Goal: Register for event/course

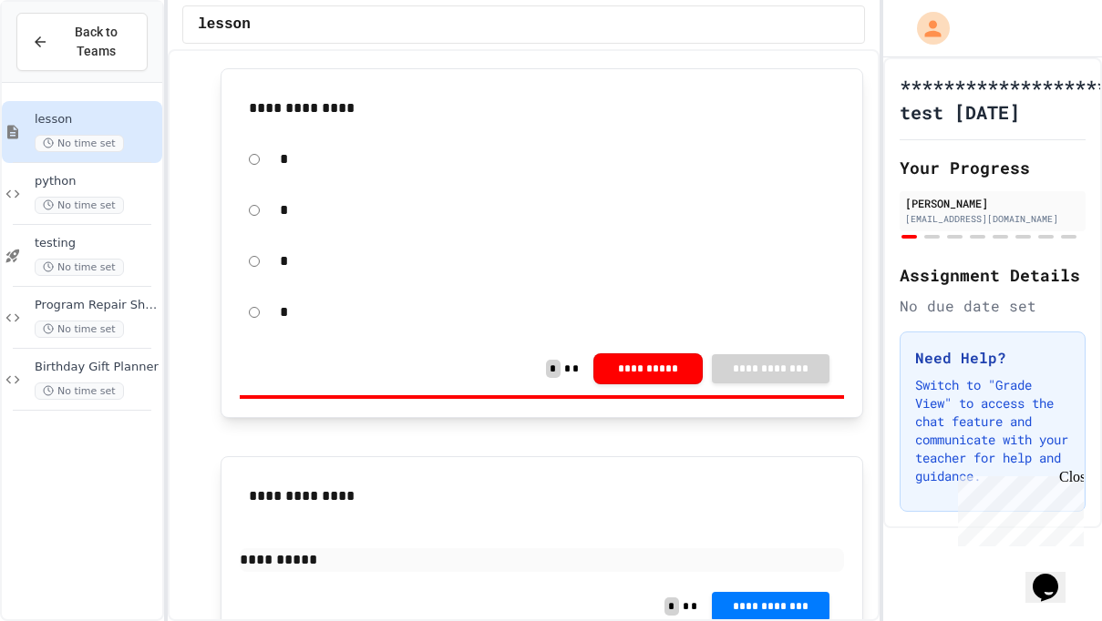
scroll to position [54, 0]
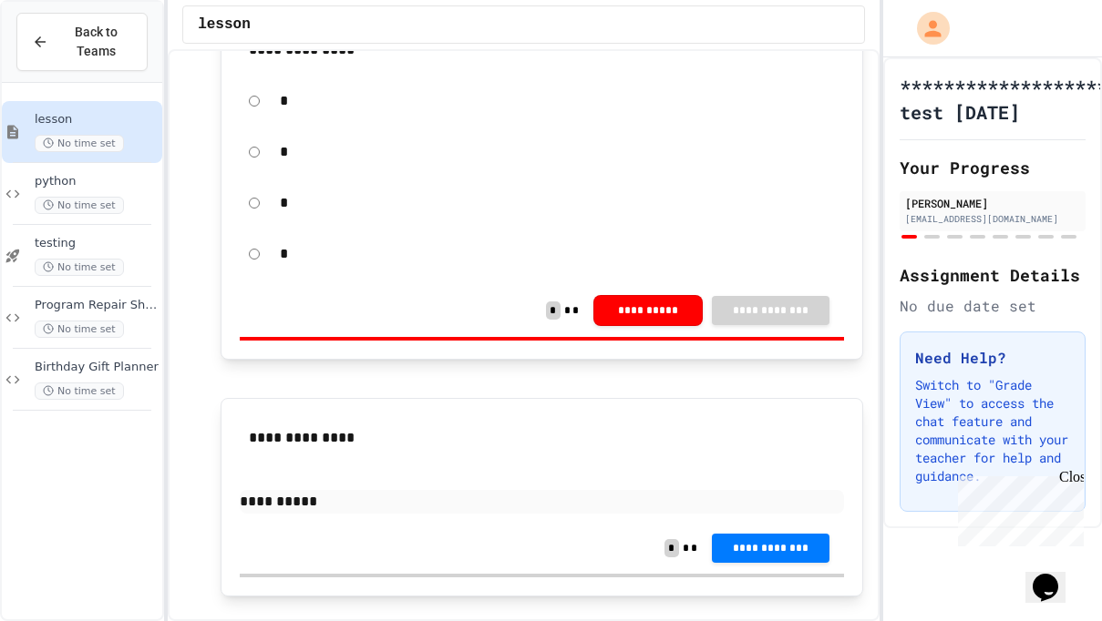
scroll to position [128, 0]
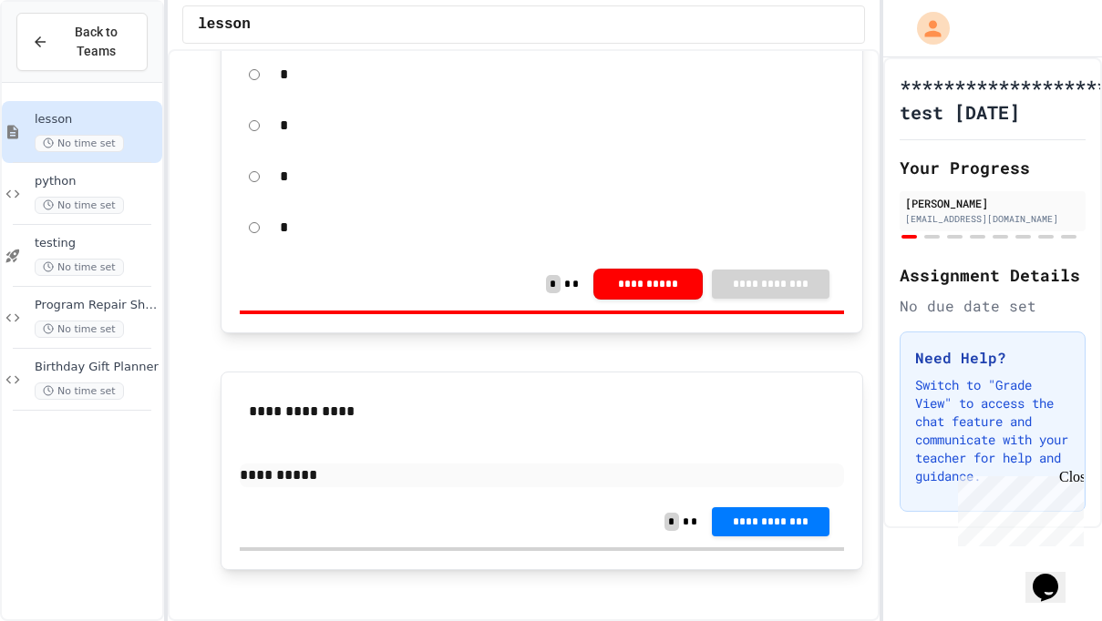
click at [1076, 478] on div "Close" at bounding box center [1070, 480] width 23 height 23
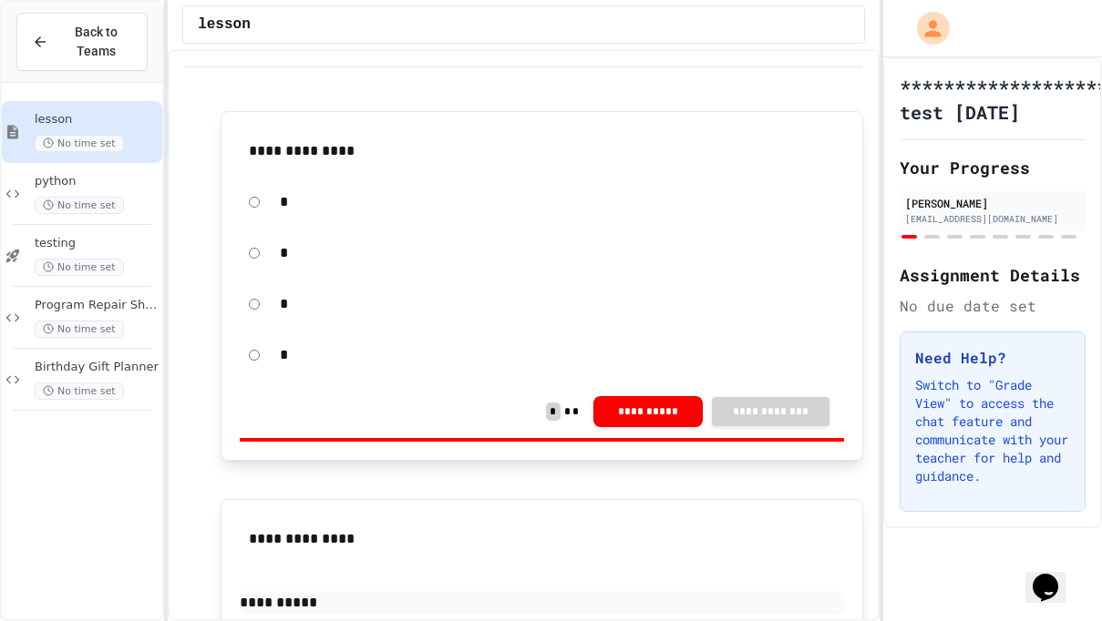
scroll to position [0, 0]
click at [94, 256] on div "testing No time set" at bounding box center [97, 256] width 124 height 40
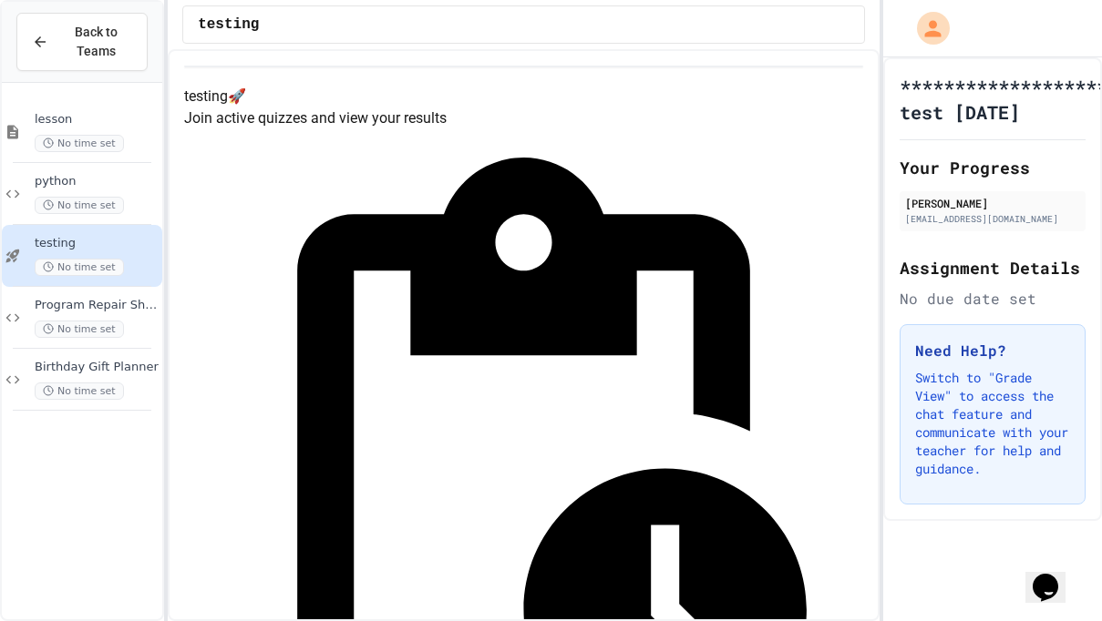
click at [110, 247] on span "testing" at bounding box center [97, 243] width 124 height 15
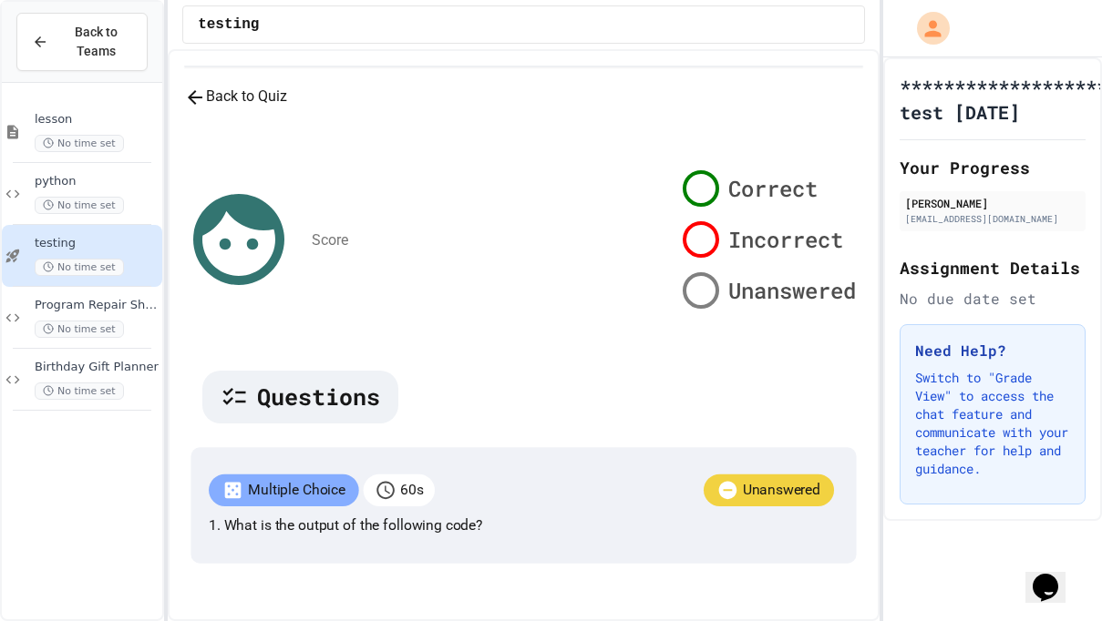
click at [206, 108] on icon "button" at bounding box center [195, 98] width 22 height 22
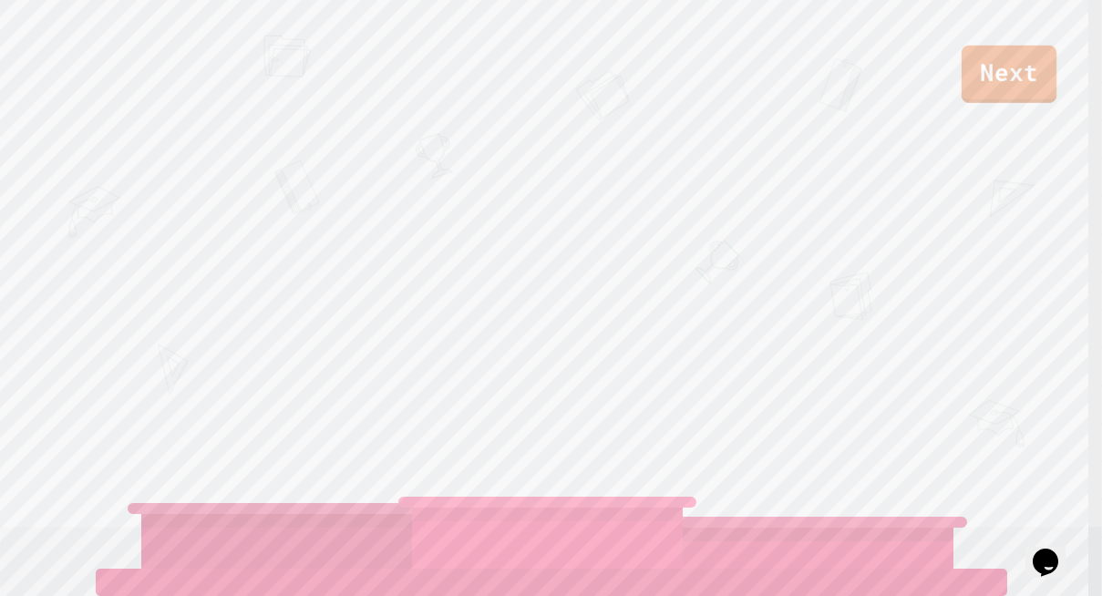
click at [1007, 82] on link "Next" at bounding box center [1008, 74] width 95 height 57
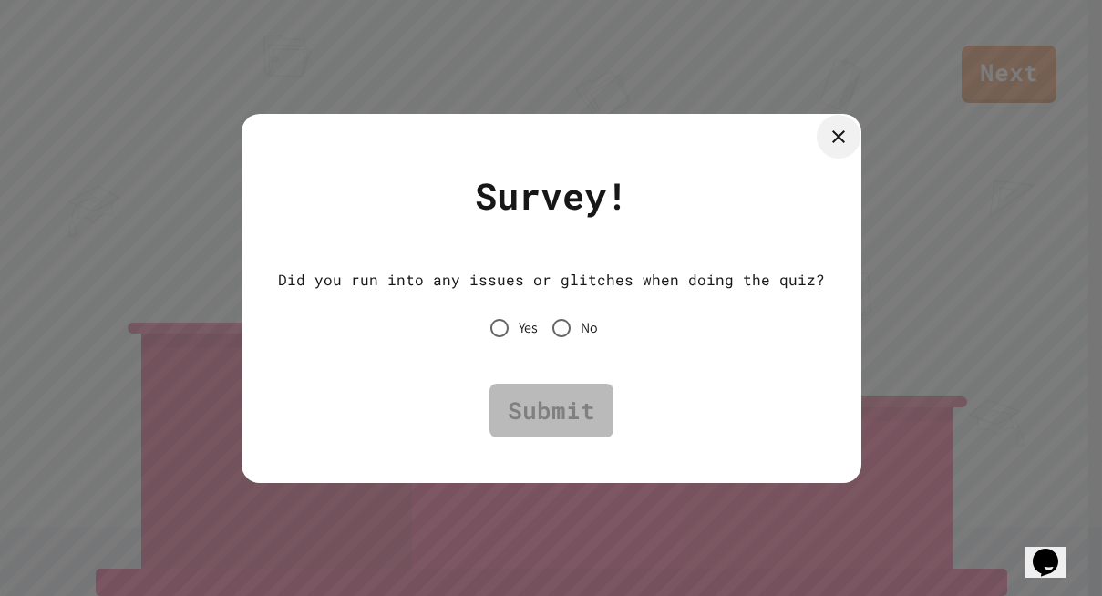
click at [829, 136] on icon at bounding box center [838, 137] width 22 height 22
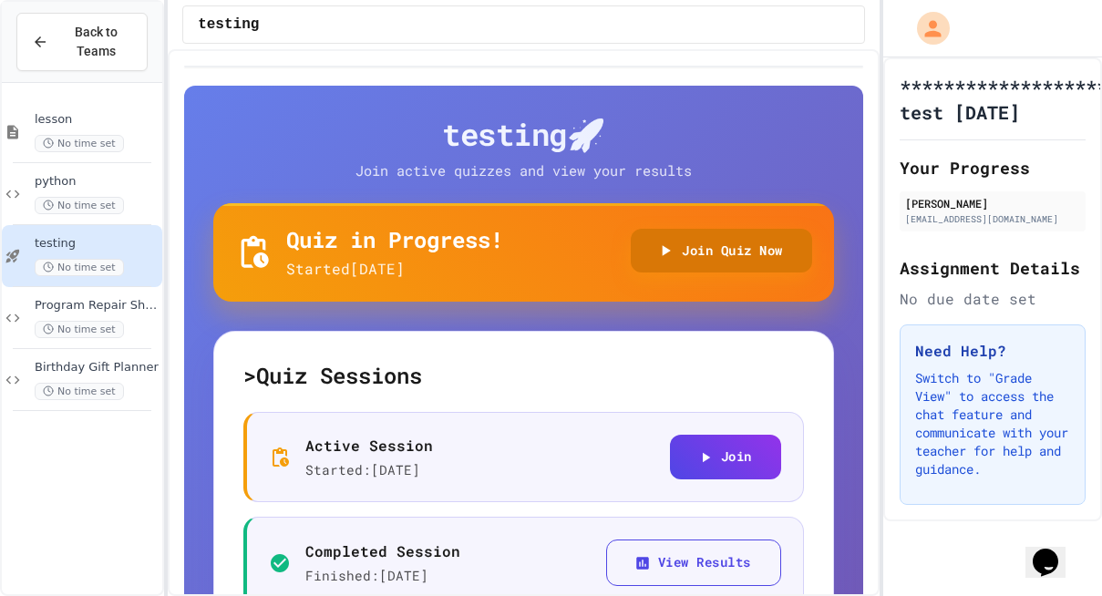
click at [682, 249] on button "Join Quiz Now" at bounding box center [721, 251] width 181 height 45
click at [712, 256] on button "Join Quiz Now" at bounding box center [721, 251] width 181 height 45
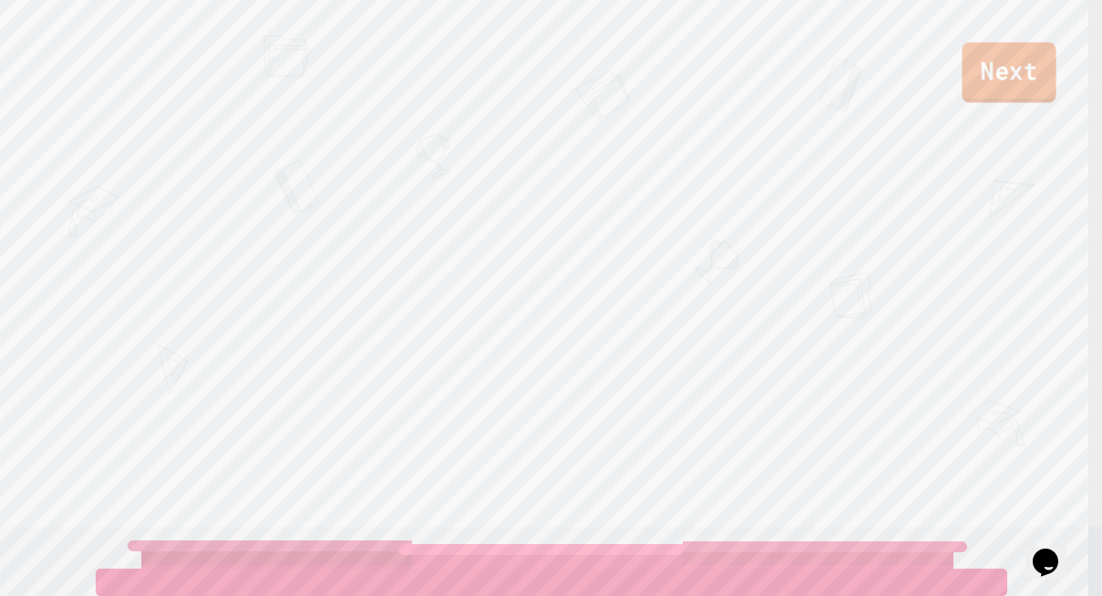
click at [989, 82] on link "Next" at bounding box center [1008, 73] width 94 height 60
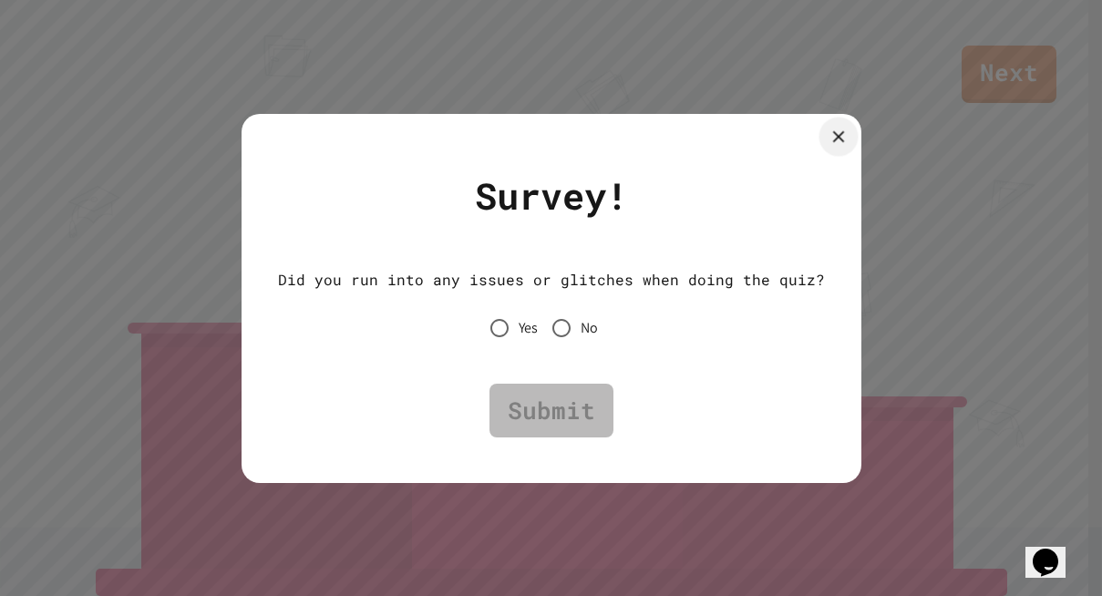
click at [828, 137] on icon at bounding box center [838, 137] width 20 height 20
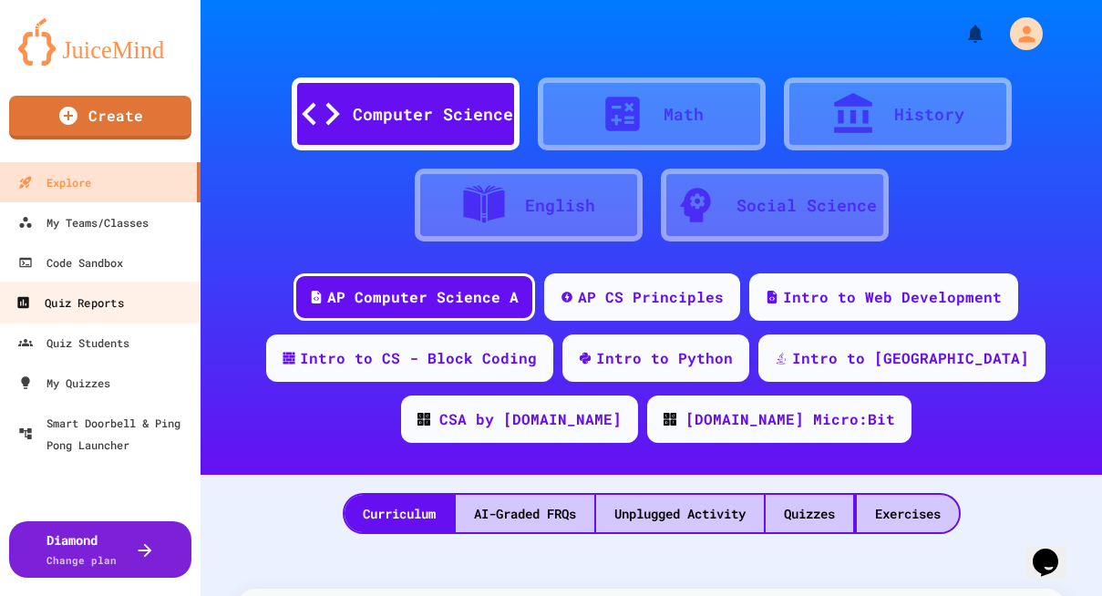
click at [52, 302] on div "Quiz Reports" at bounding box center [69, 303] width 108 height 23
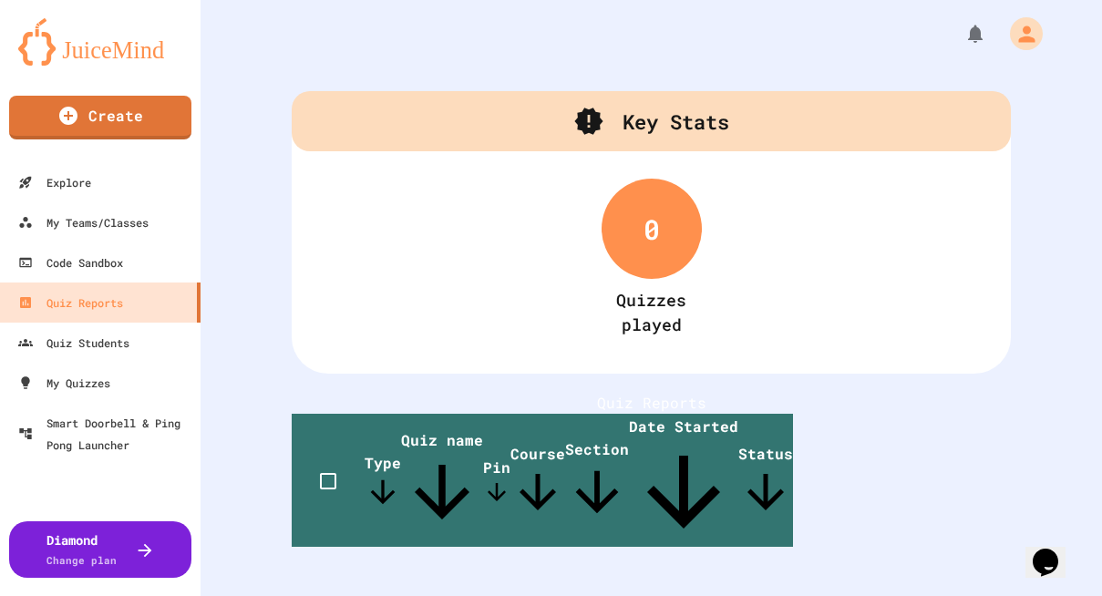
click at [1014, 37] on icon "My Account" at bounding box center [1026, 34] width 25 height 25
click at [639, 595] on div at bounding box center [551, 596] width 1102 height 0
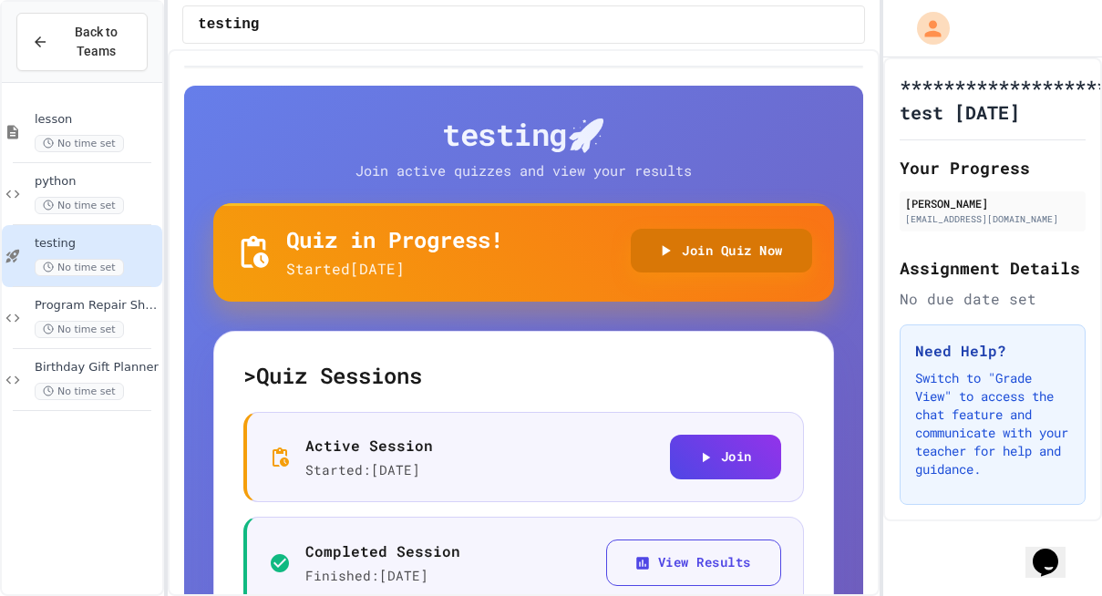
click at [649, 260] on button "Join Quiz Now" at bounding box center [721, 251] width 181 height 45
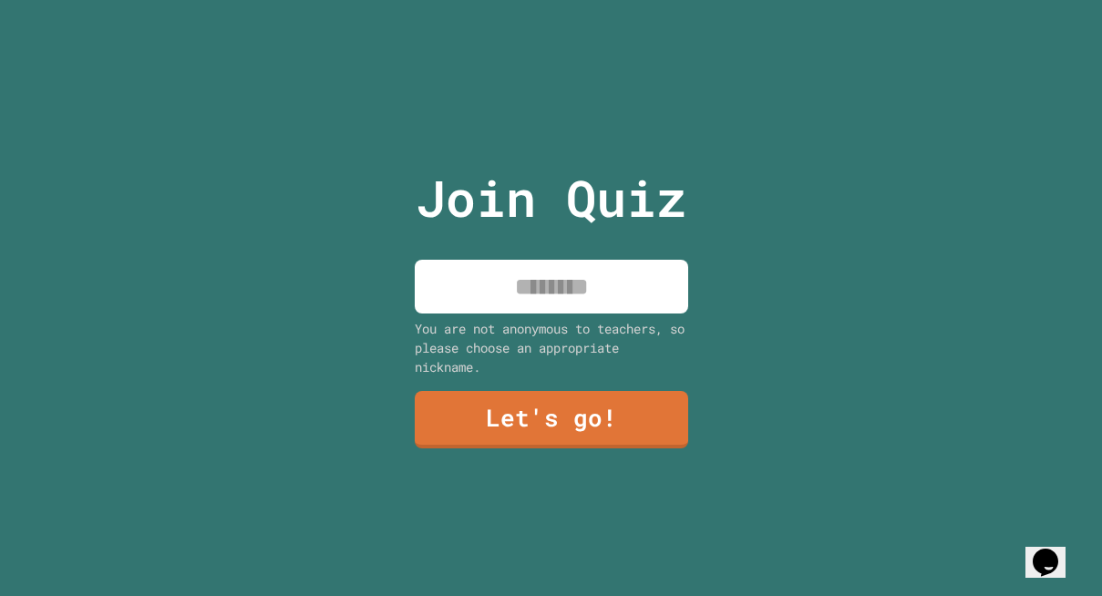
click at [559, 274] on input at bounding box center [551, 287] width 273 height 54
type input "**"
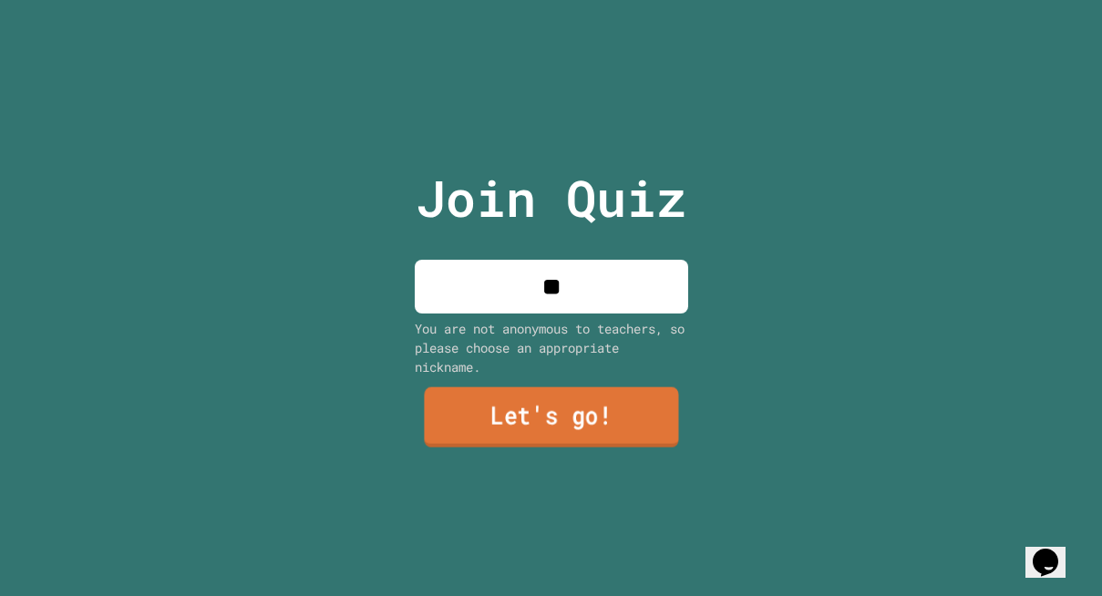
click at [459, 416] on link "Let's go!" at bounding box center [551, 416] width 254 height 60
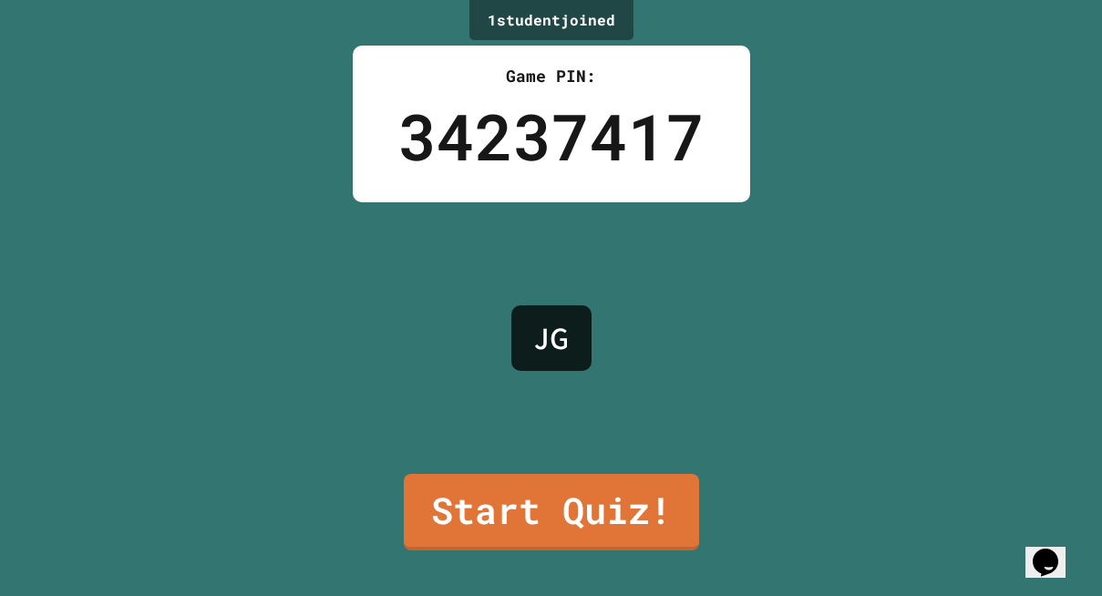
click at [548, 484] on link "Start Quiz!" at bounding box center [551, 512] width 295 height 77
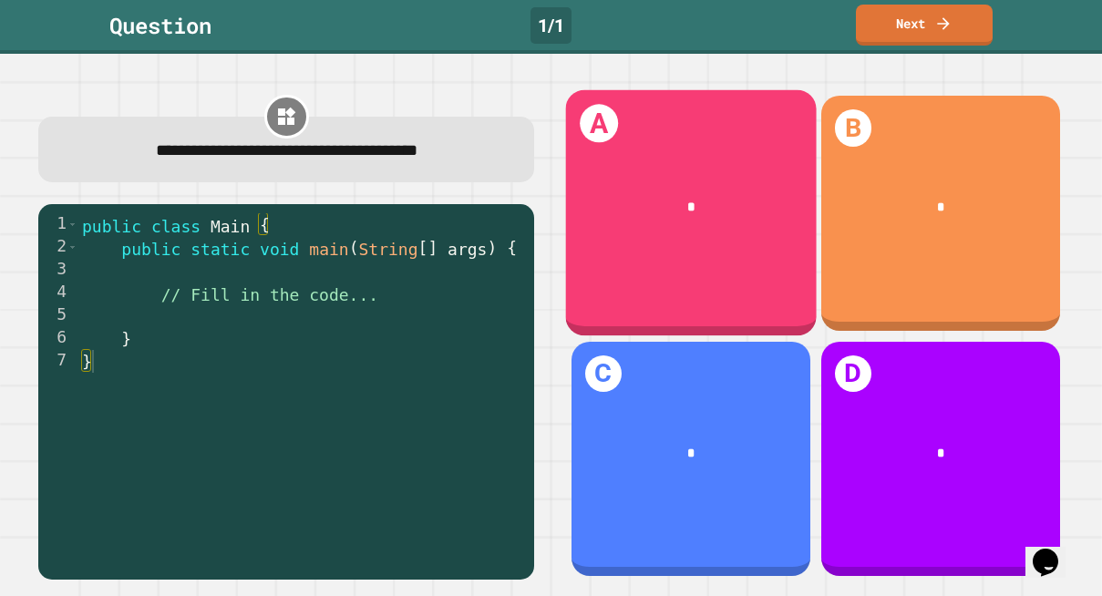
click at [715, 201] on div "*" at bounding box center [691, 208] width 196 height 21
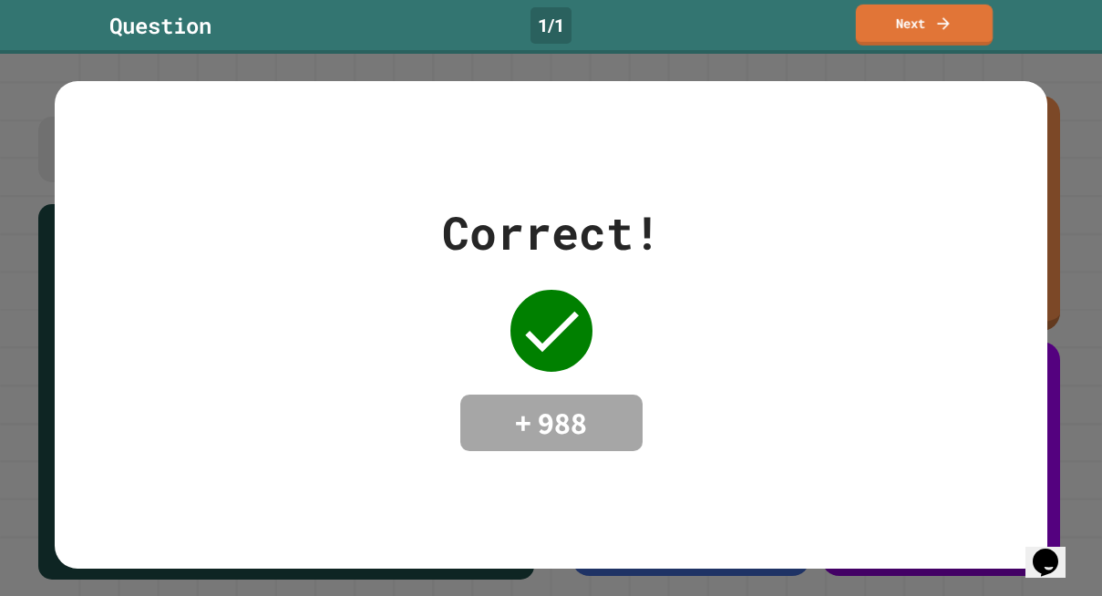
click at [890, 26] on link "Next" at bounding box center [924, 25] width 137 height 41
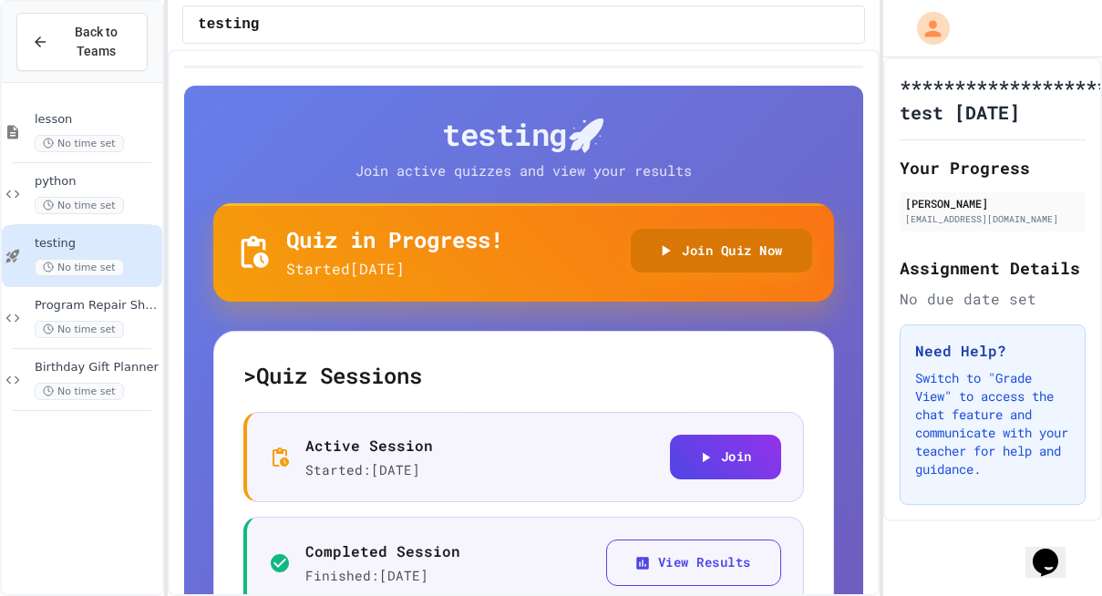
click at [681, 251] on button "Join Quiz Now" at bounding box center [721, 251] width 181 height 45
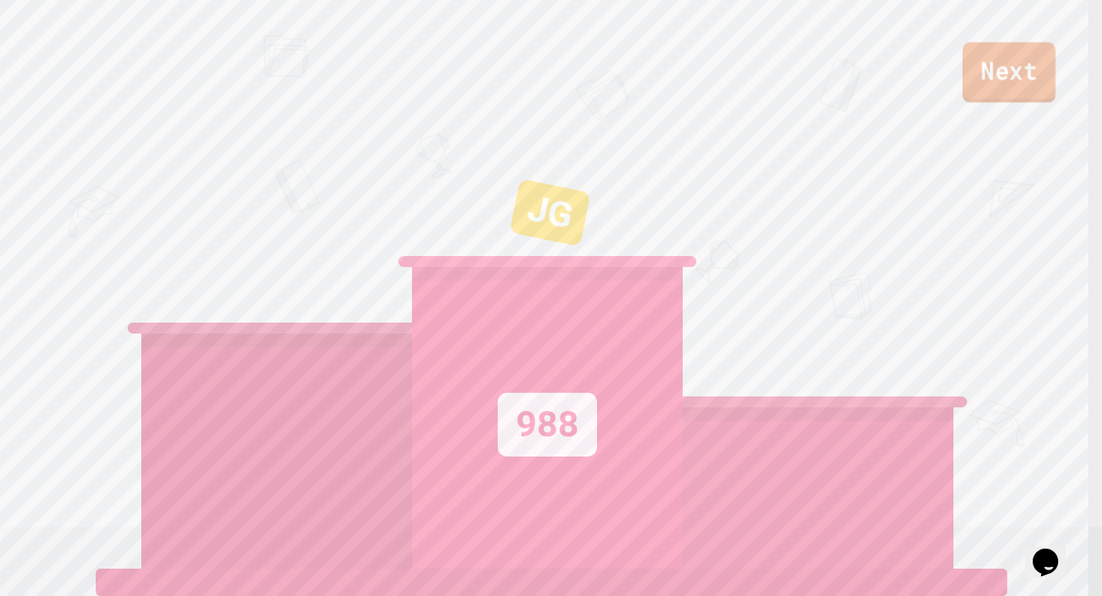
click at [1006, 68] on link "Next" at bounding box center [1008, 72] width 93 height 60
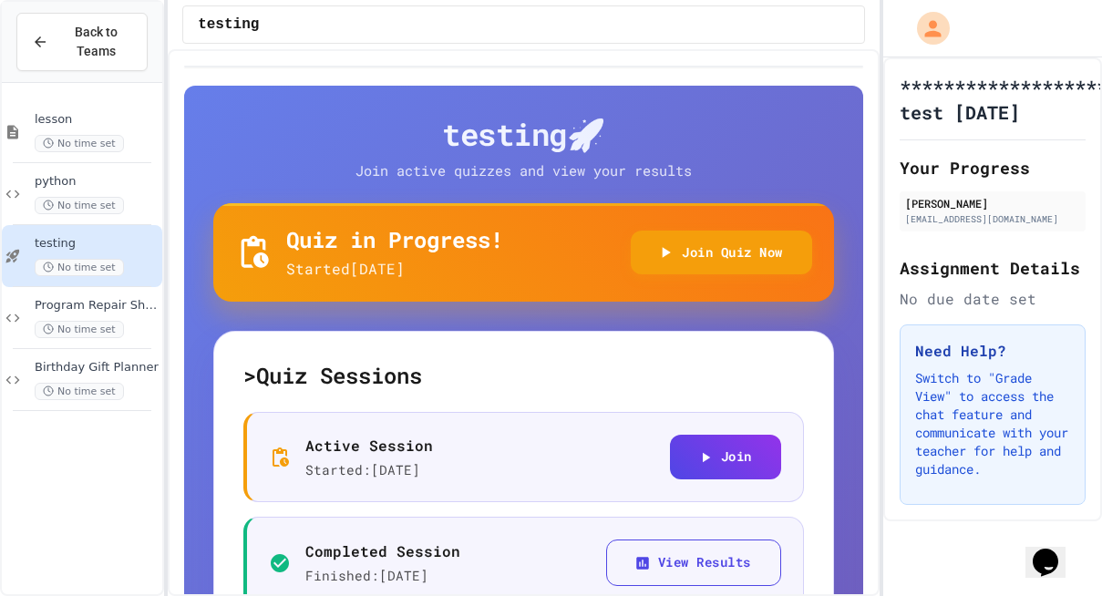
scroll to position [4, 0]
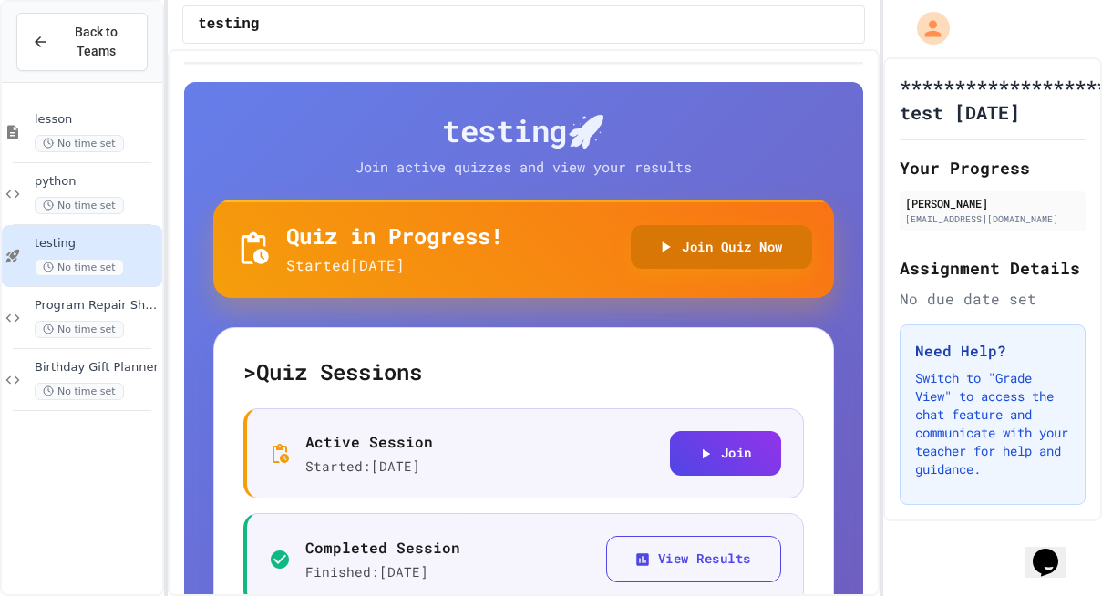
click at [656, 251] on icon "button" at bounding box center [665, 247] width 18 height 18
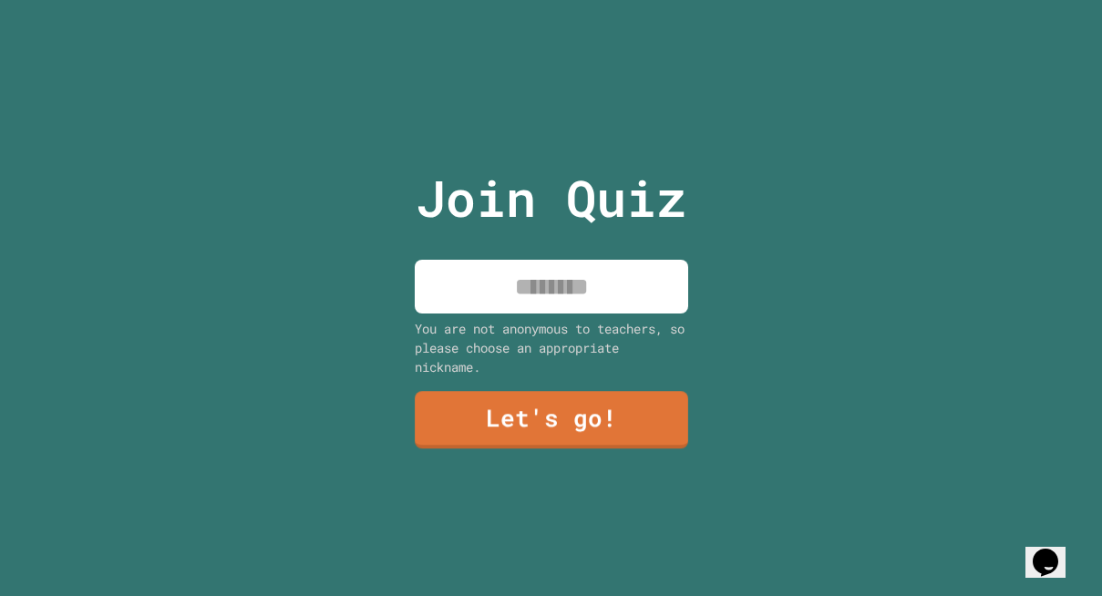
click at [511, 285] on input at bounding box center [551, 287] width 273 height 54
click at [485, 400] on link "Let's go!" at bounding box center [551, 418] width 272 height 57
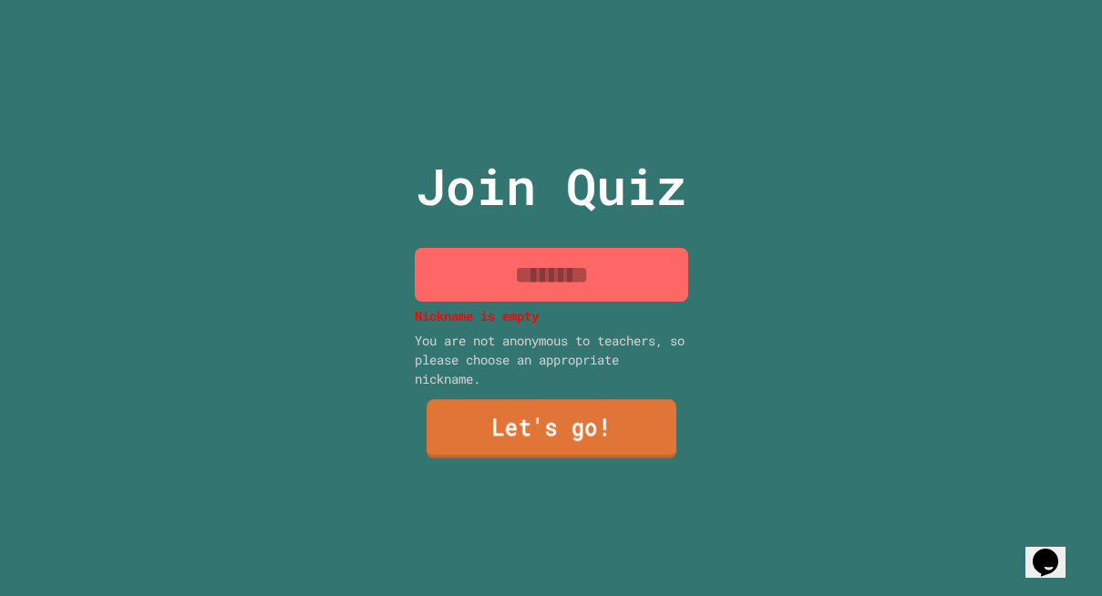
click at [490, 284] on input at bounding box center [551, 275] width 273 height 54
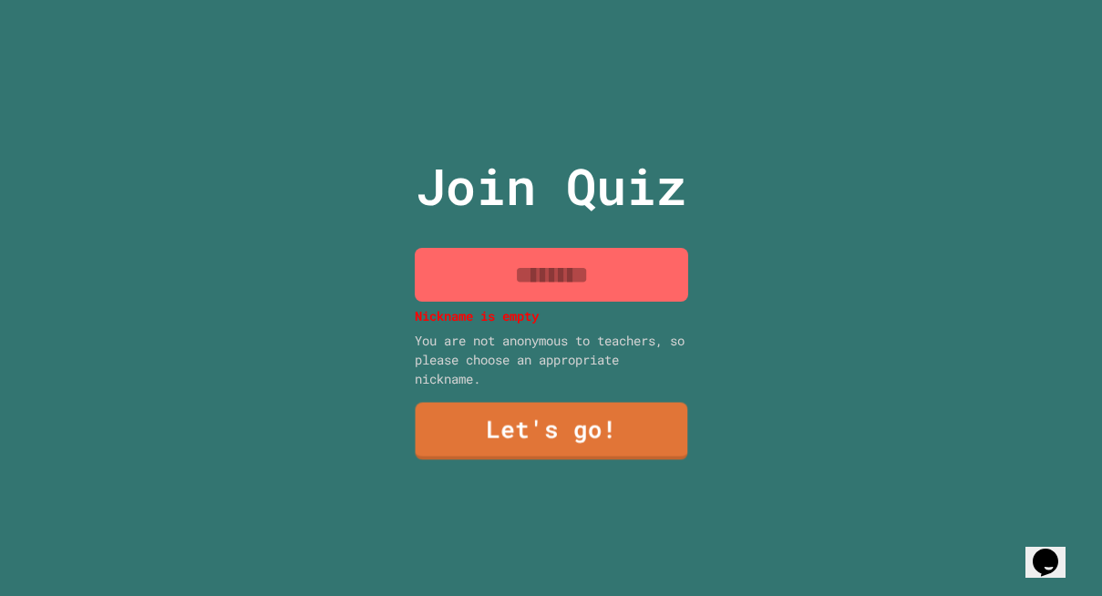
type input "*"
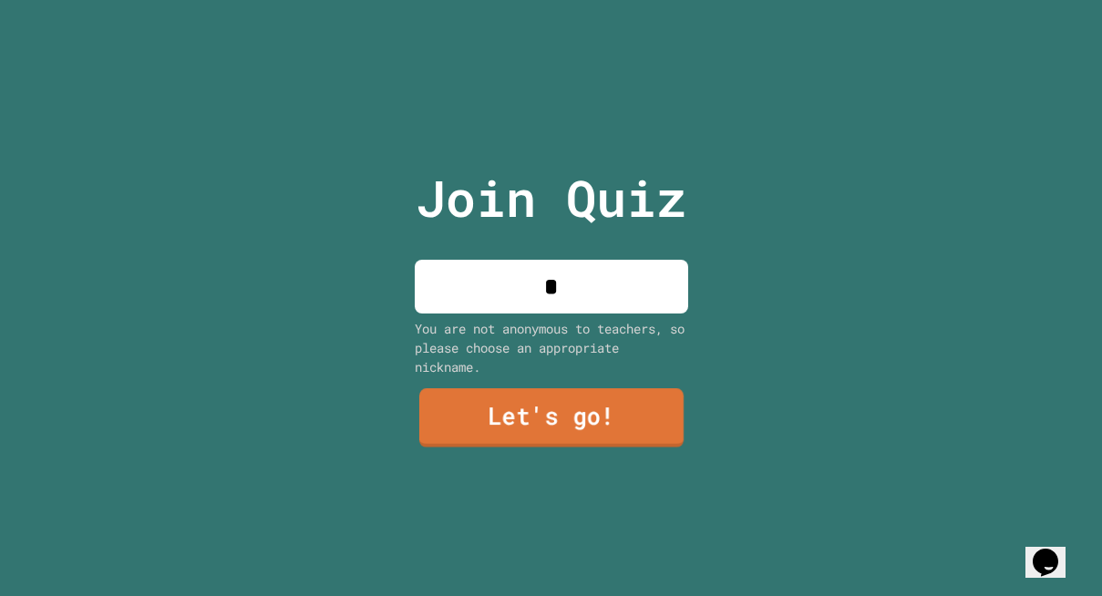
click at [471, 439] on link "Let's go!" at bounding box center [550, 417] width 264 height 59
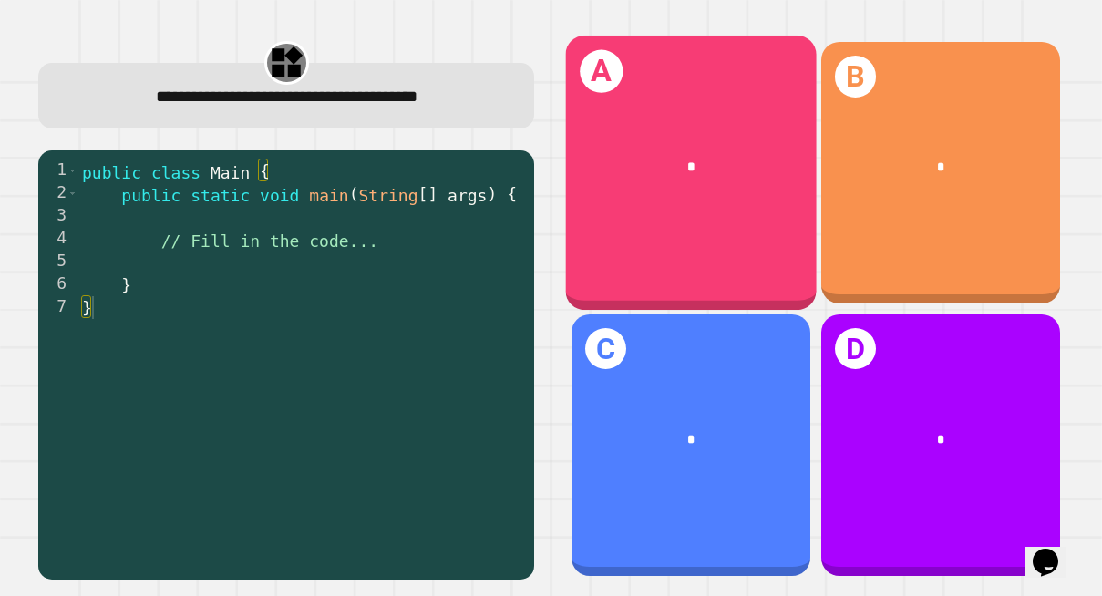
click at [683, 173] on div "*" at bounding box center [690, 168] width 251 height 76
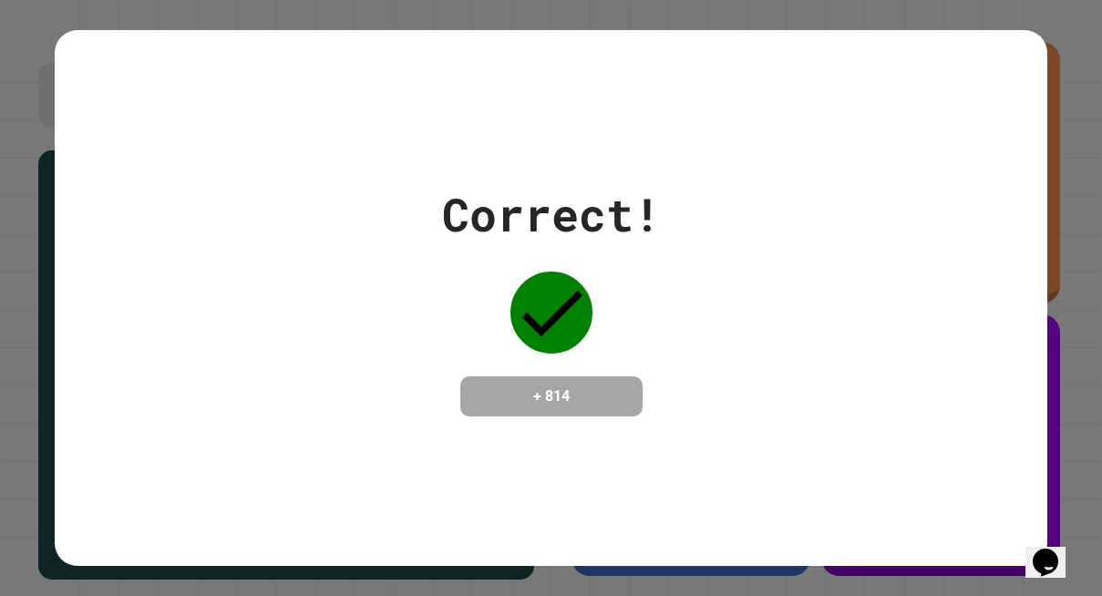
click at [34, 31] on div "Correct! + 814" at bounding box center [551, 298] width 1102 height 596
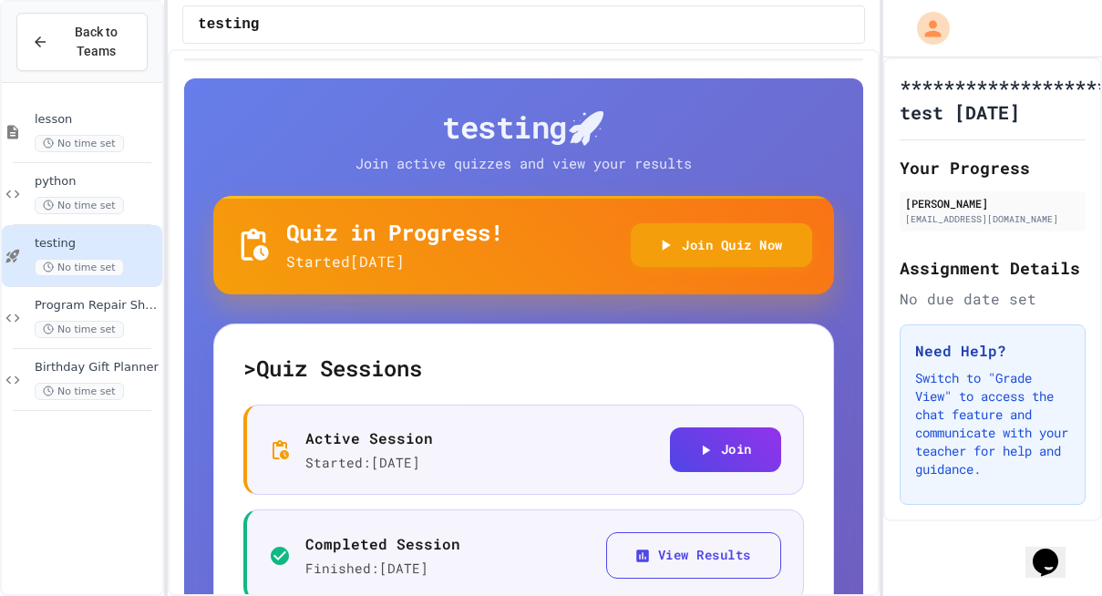
scroll to position [11, 0]
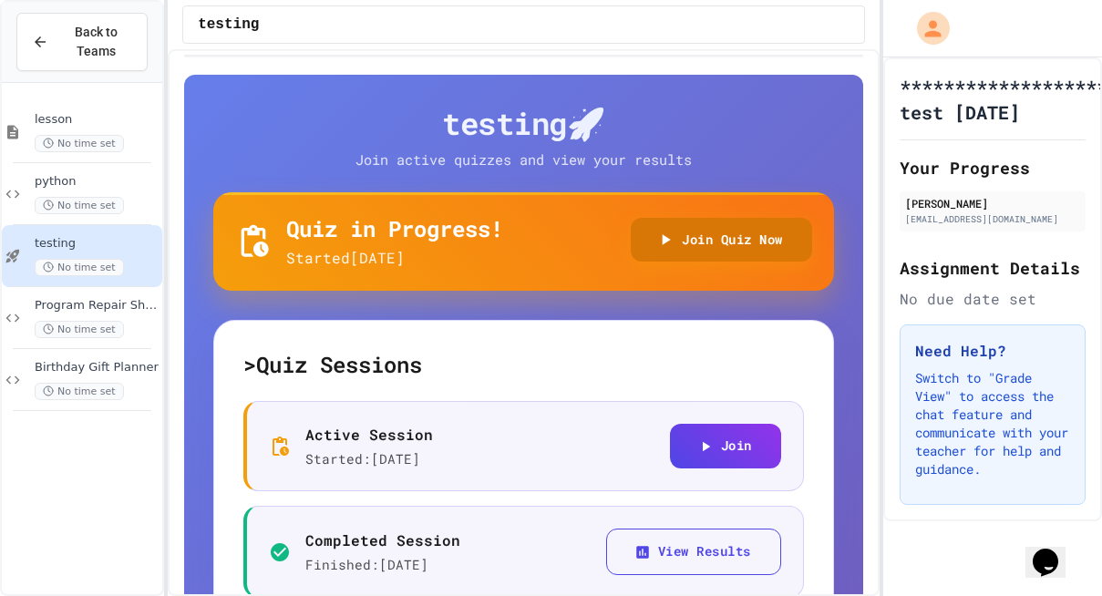
click at [704, 240] on button "Join Quiz Now" at bounding box center [721, 240] width 181 height 45
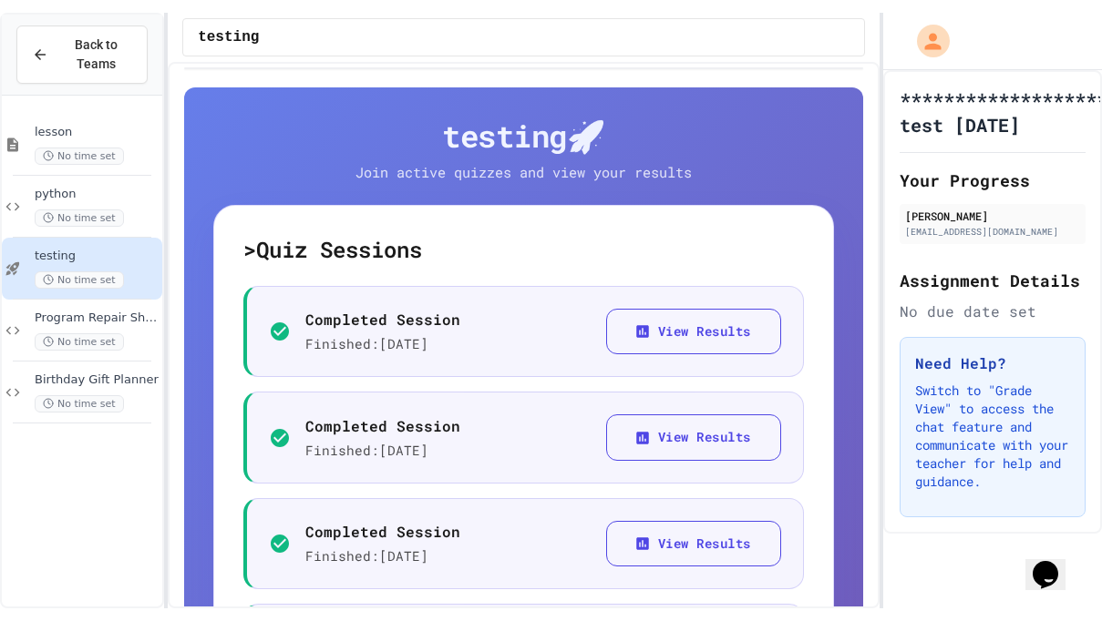
scroll to position [0, 0]
